Goal: Task Accomplishment & Management: Complete application form

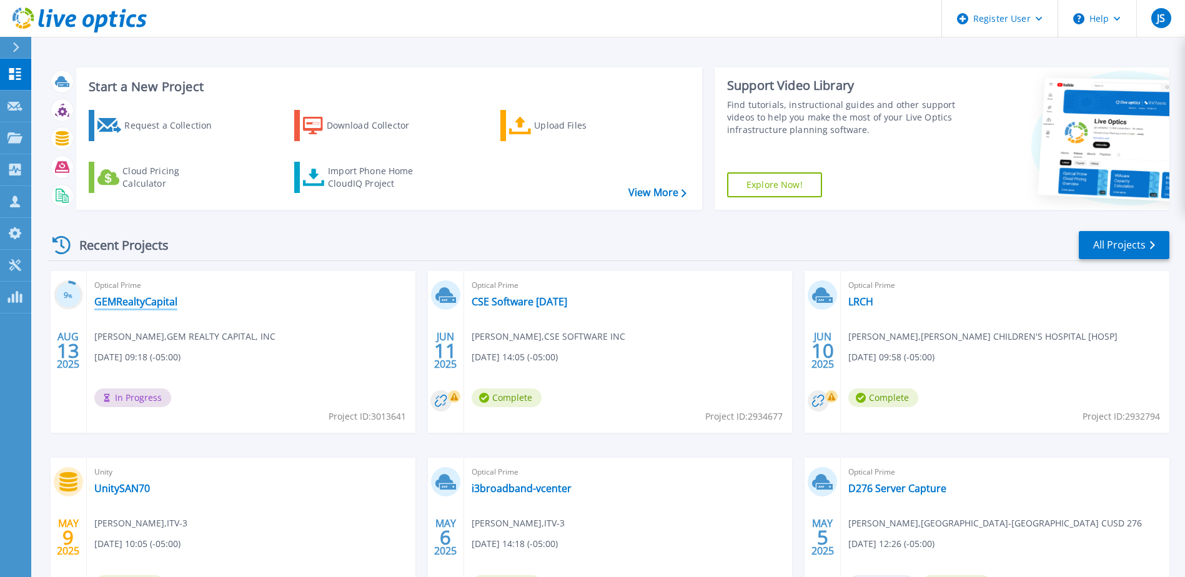
click at [146, 297] on link "GEMRealtyCapital" at bounding box center [135, 301] width 83 height 12
click at [18, 114] on link "Request Capture Request Capture" at bounding box center [15, 107] width 31 height 32
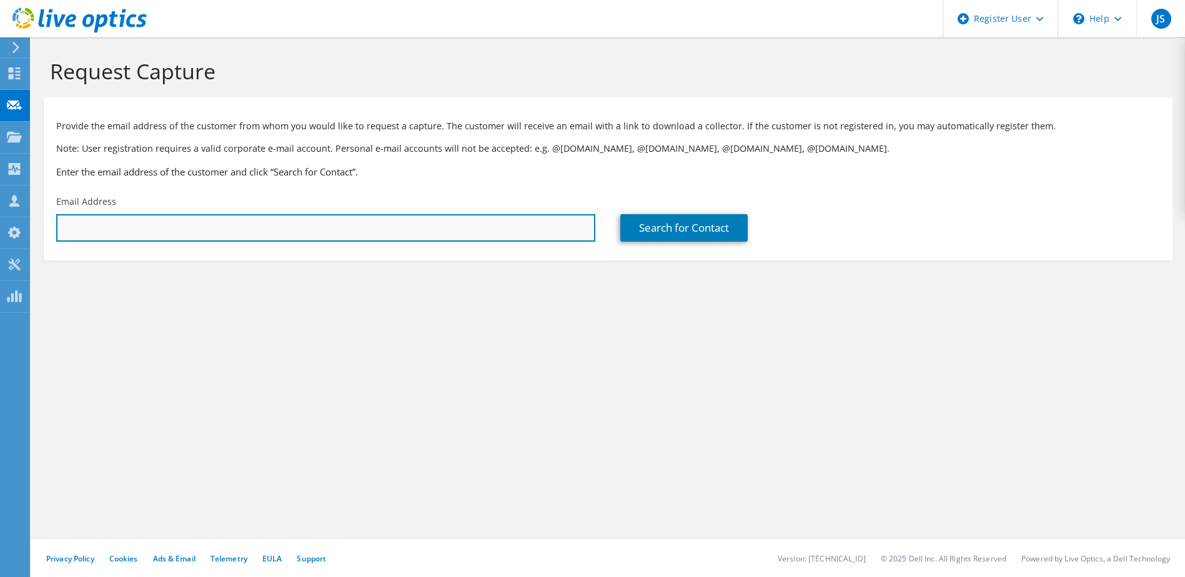
click at [223, 223] on input "text" at bounding box center [325, 227] width 539 height 27
paste input "[EMAIL_ADDRESS][DOMAIN_NAME]"
type input "[EMAIL_ADDRESS][DOMAIN_NAME]"
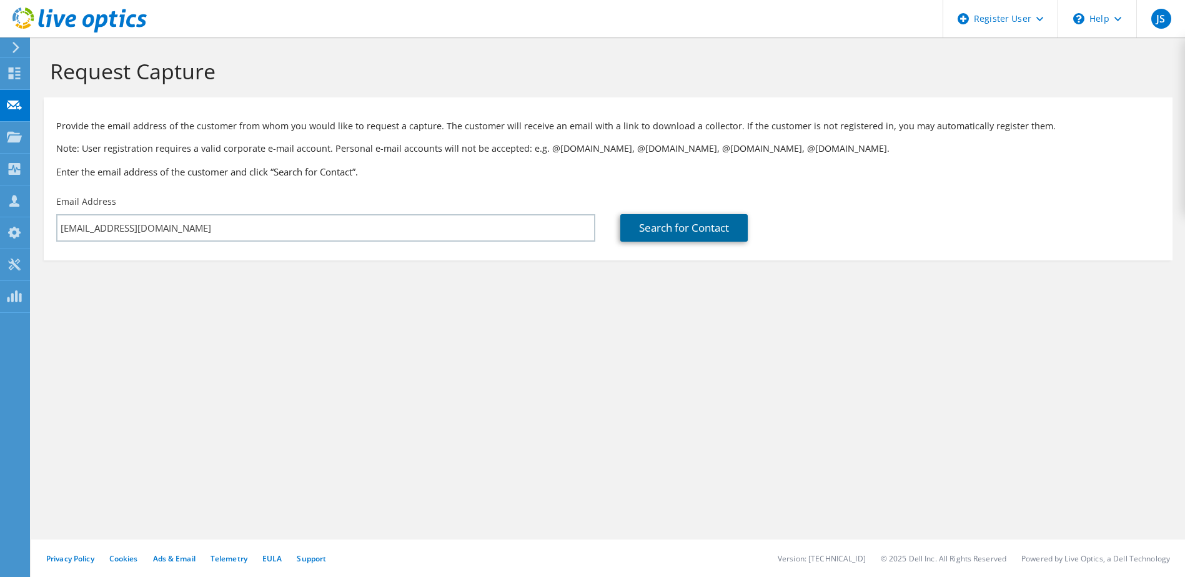
click at [650, 231] on link "Search for Contact" at bounding box center [683, 227] width 127 height 27
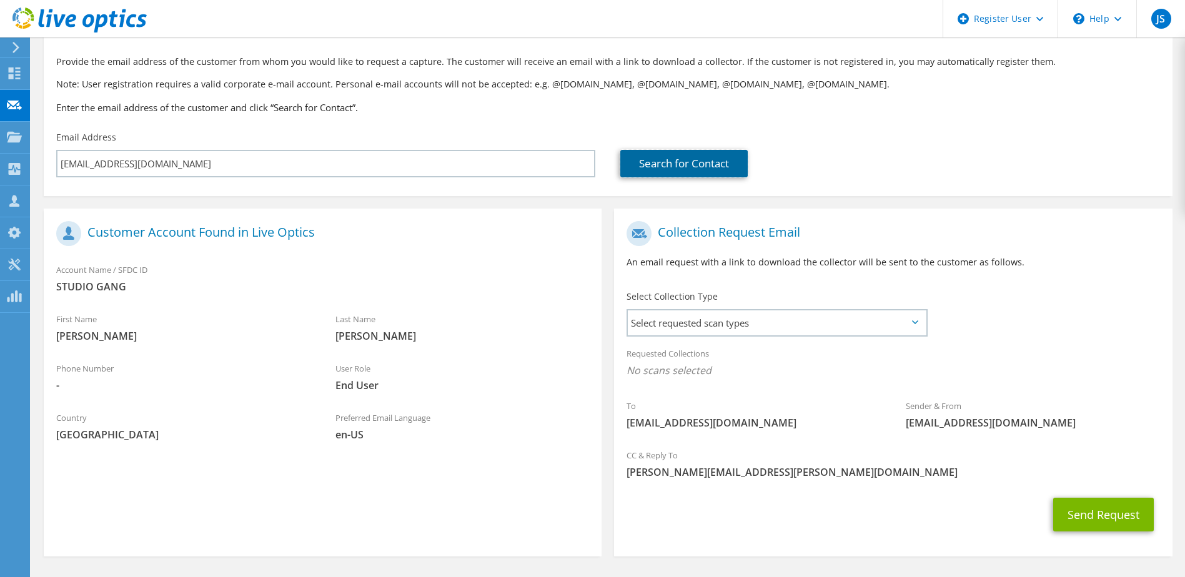
scroll to position [106, 0]
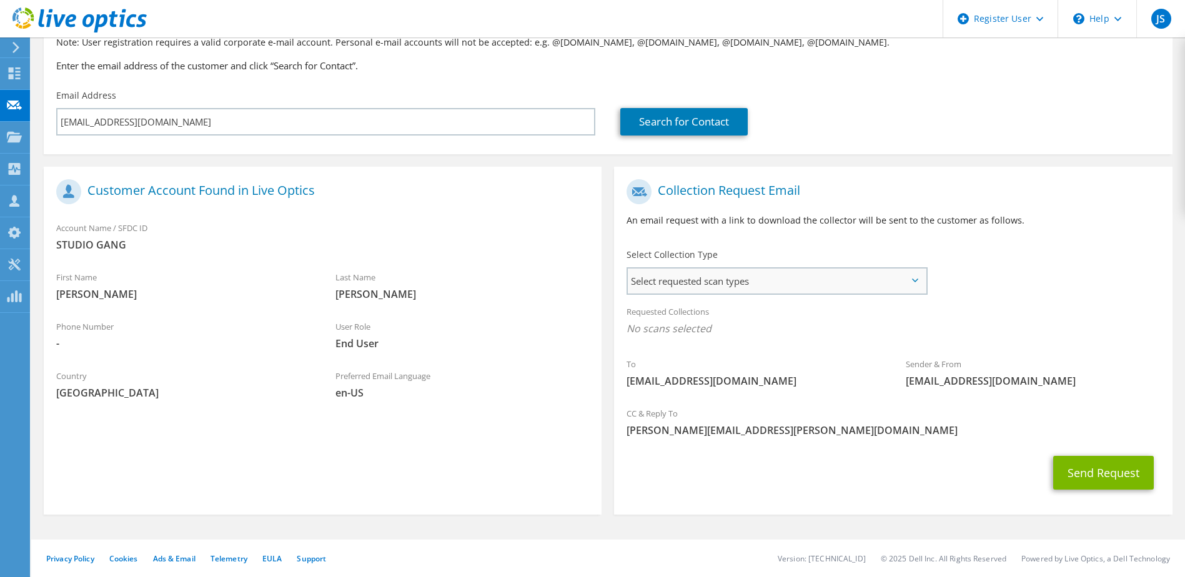
click at [721, 283] on span "Select requested scan types" at bounding box center [776, 281] width 297 height 25
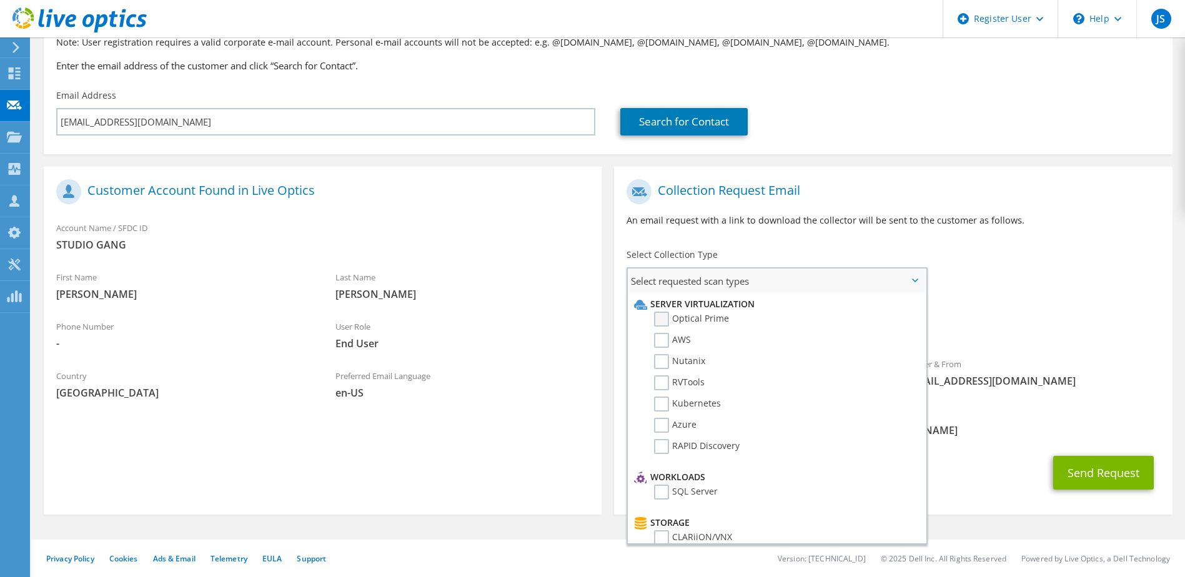
click at [690, 314] on label "Optical Prime" at bounding box center [691, 319] width 75 height 15
click at [0, 0] on input "Optical Prime" at bounding box center [0, 0] width 0 height 0
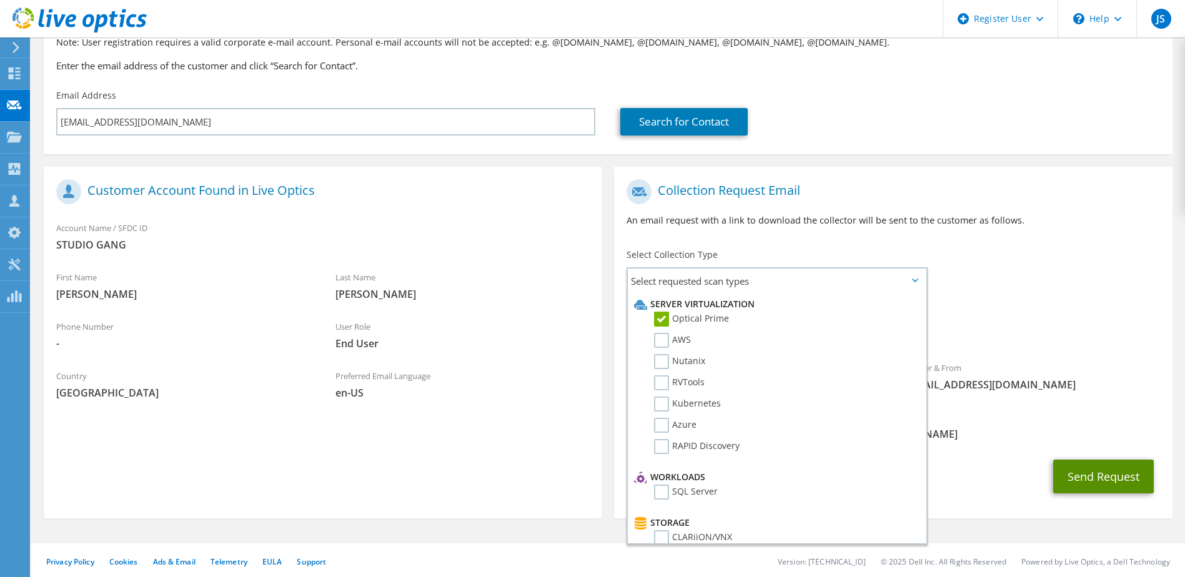
click at [1091, 471] on button "Send Request" at bounding box center [1103, 477] width 101 height 34
